Goal: Transaction & Acquisition: Obtain resource

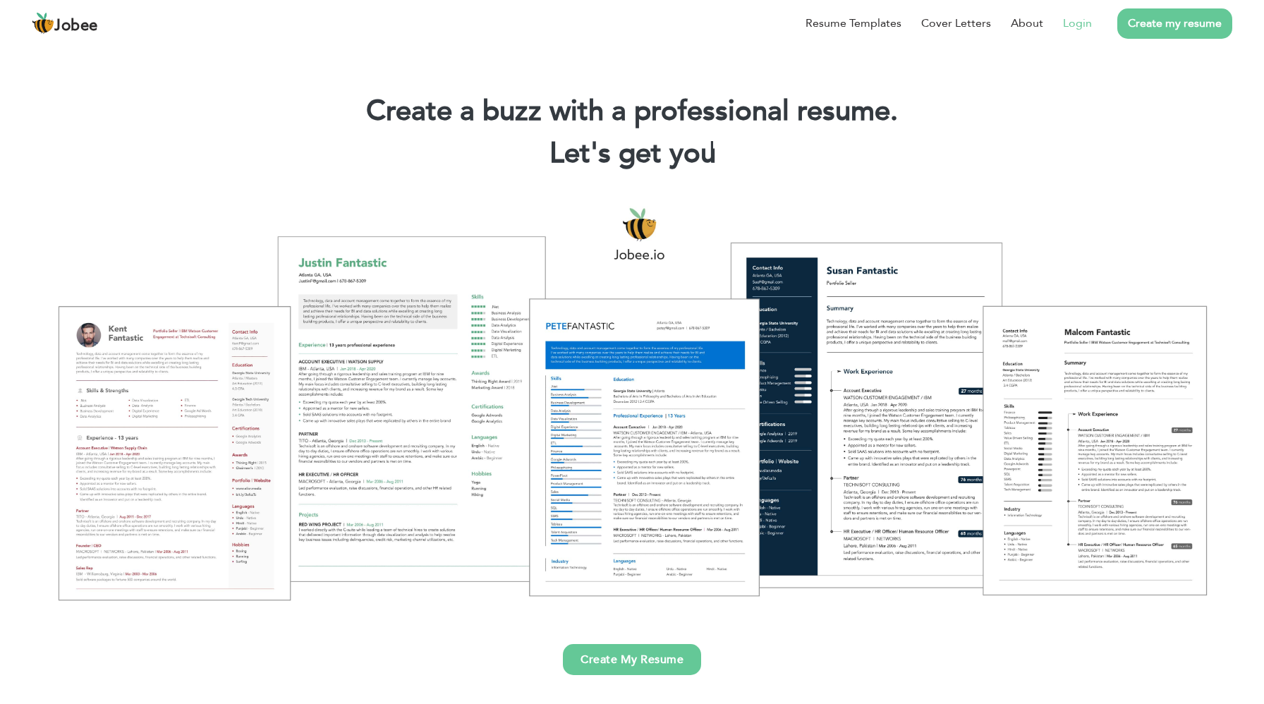
click at [1087, 28] on link "Login" at bounding box center [1077, 23] width 29 height 17
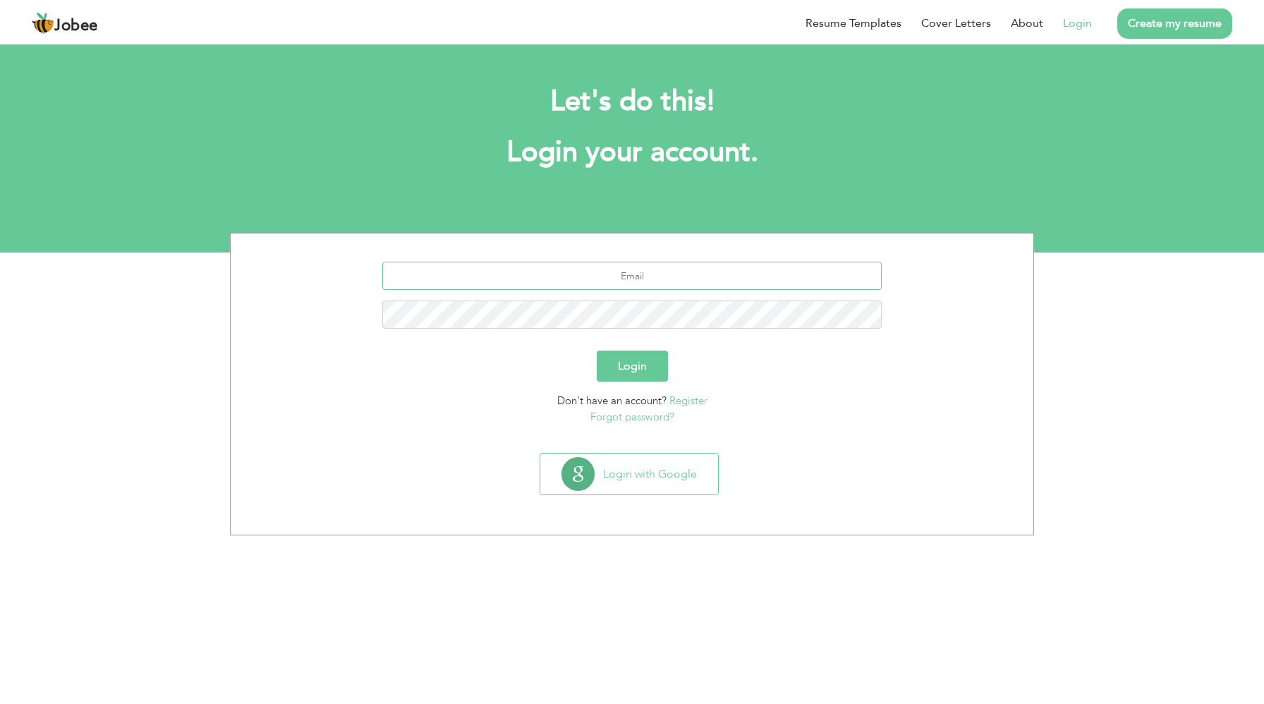
click at [707, 278] on input "text" at bounding box center [632, 276] width 500 height 28
click at [668, 479] on button "Login with Google" at bounding box center [629, 473] width 178 height 41
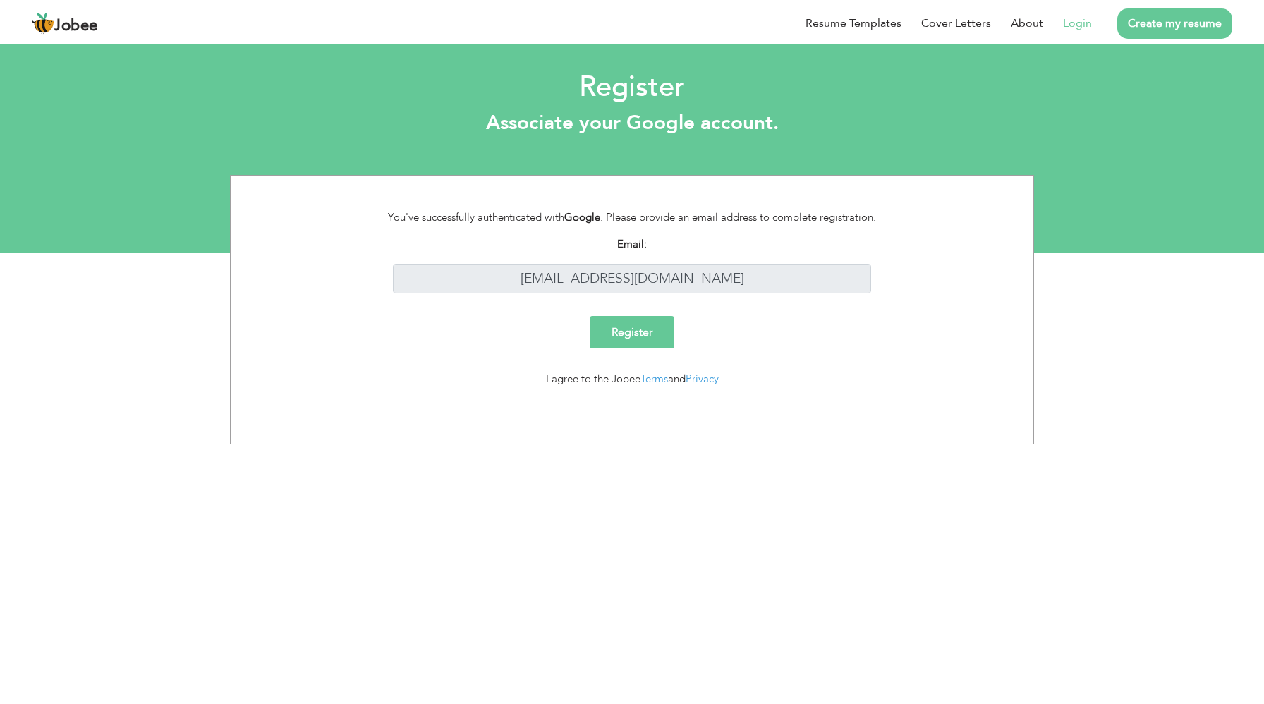
click at [1089, 23] on link "Login" at bounding box center [1077, 23] width 29 height 17
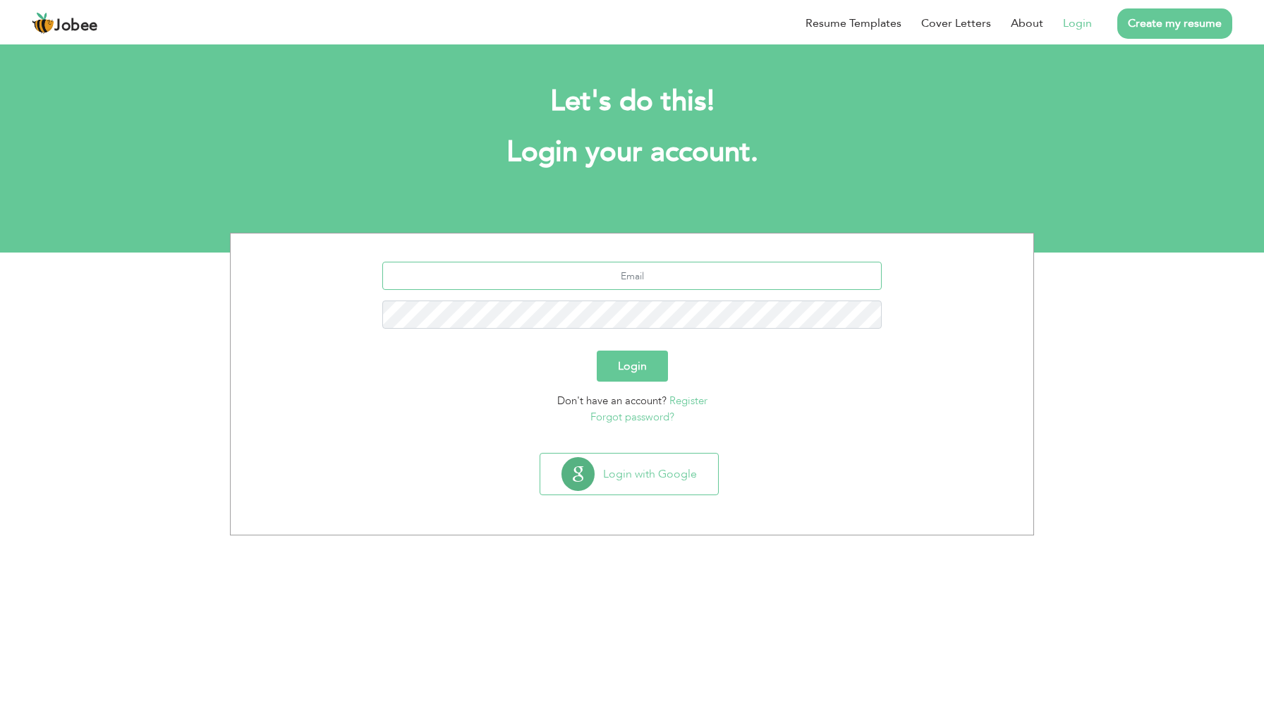
click at [609, 276] on input "text" at bounding box center [632, 276] width 500 height 28
click at [659, 271] on input "text" at bounding box center [632, 276] width 500 height 28
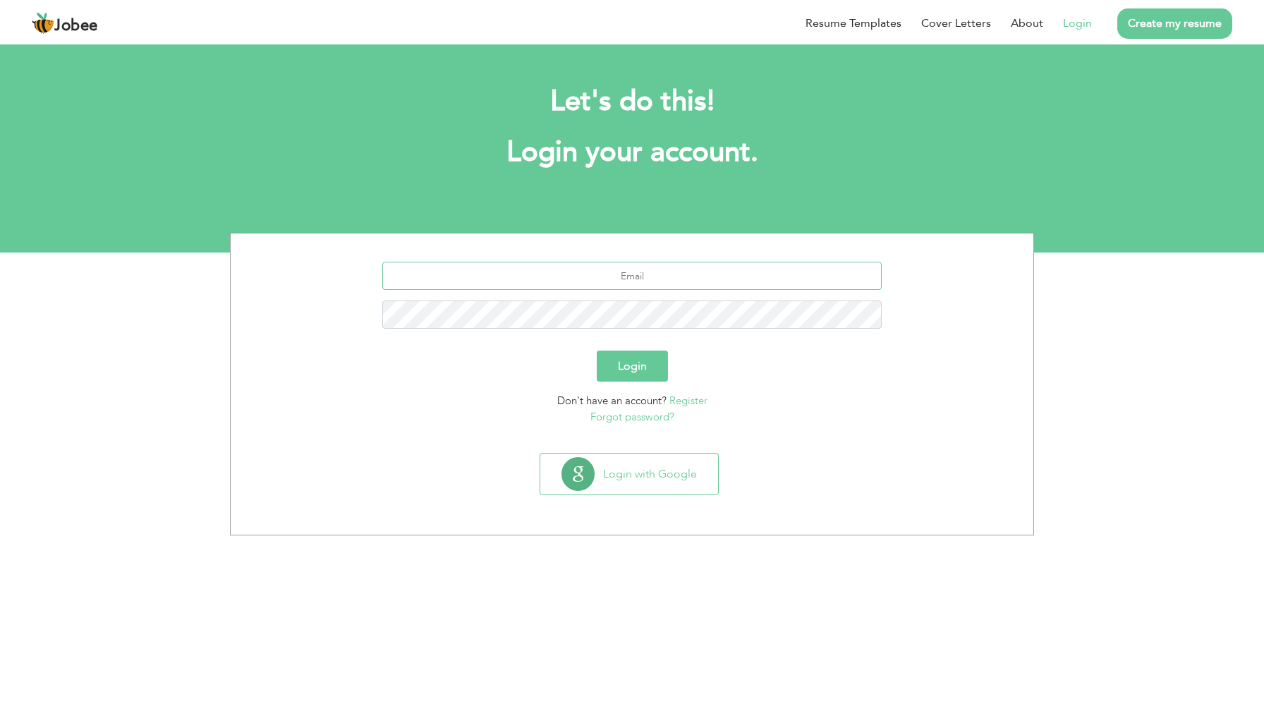
click at [659, 271] on input "text" at bounding box center [632, 276] width 500 height 28
type input "[EMAIL_ADDRESS][DOMAIN_NAME]"
click at [636, 377] on button "Login" at bounding box center [632, 365] width 71 height 31
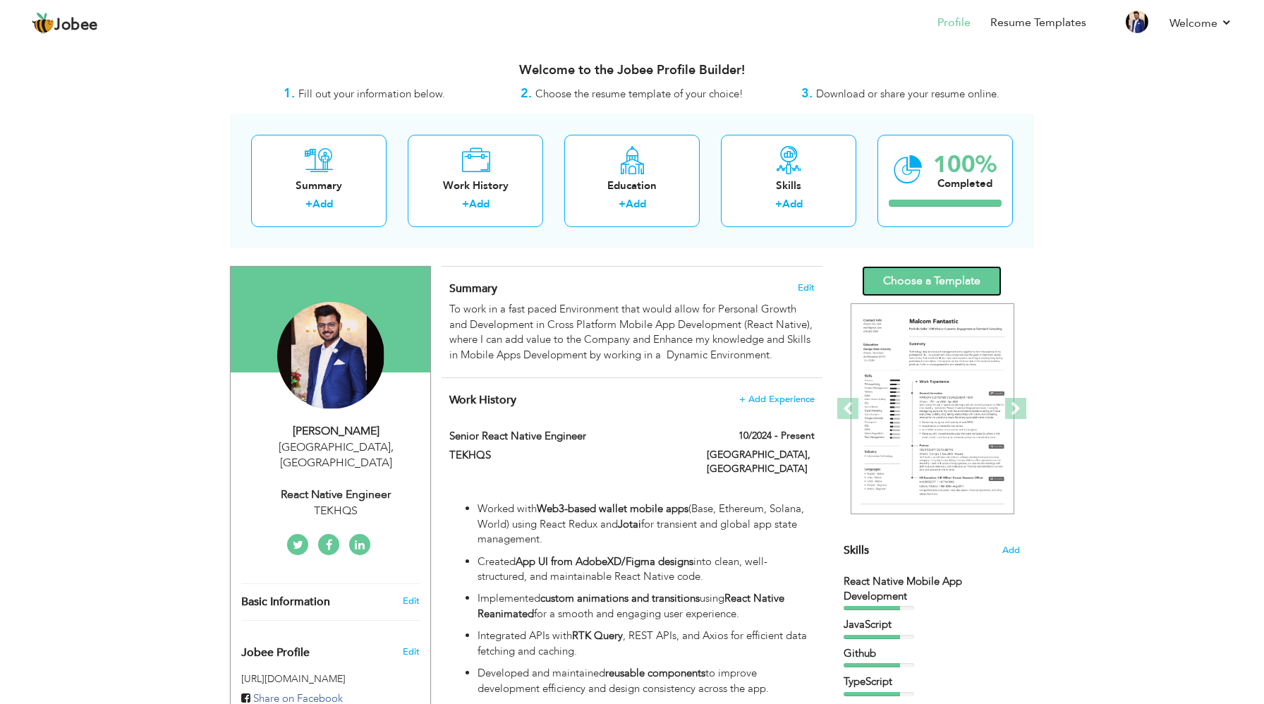
click at [958, 277] on link "Choose a Template" at bounding box center [932, 281] width 140 height 30
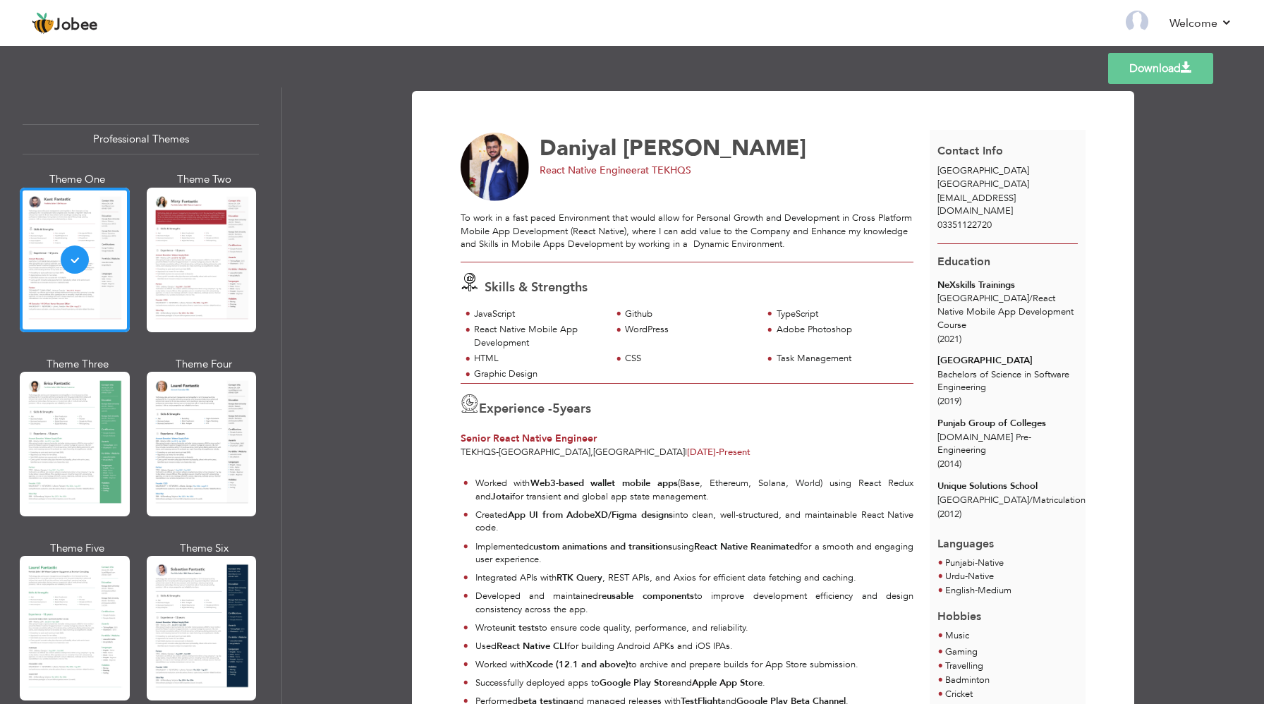
click at [1135, 78] on link "Download" at bounding box center [1160, 68] width 105 height 31
